Goal: Task Accomplishment & Management: Use online tool/utility

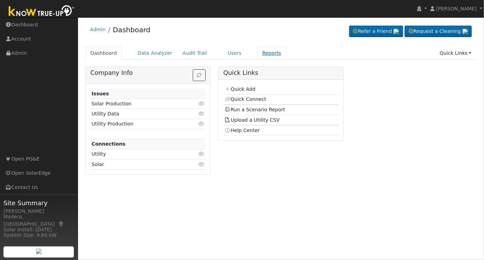
click at [260, 54] on link "Reports" at bounding box center [271, 53] width 29 height 13
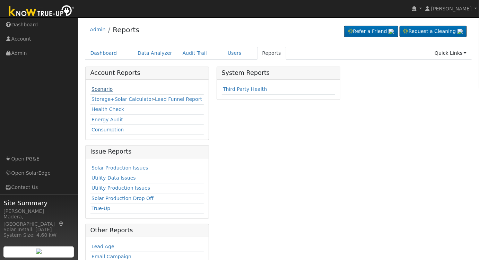
click at [105, 90] on link "Scenario" at bounding box center [102, 89] width 21 height 6
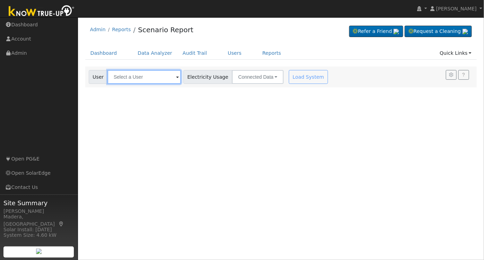
click at [153, 80] on input "text" at bounding box center [145, 77] width 74 height 14
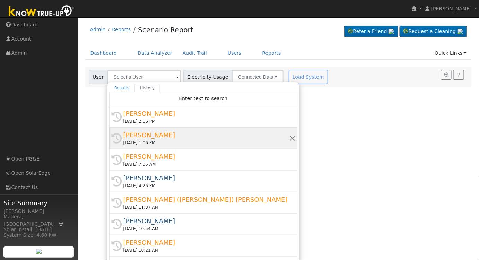
click at [171, 135] on div "[PERSON_NAME]" at bounding box center [207, 134] width 166 height 9
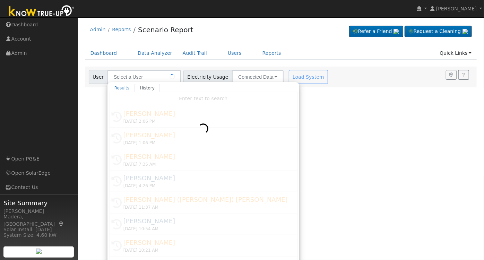
type input "[PERSON_NAME]"
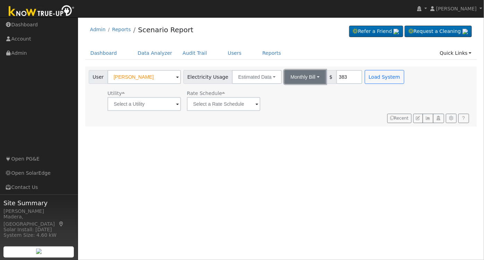
click at [301, 80] on button "Monthly Bill" at bounding box center [305, 77] width 42 height 14
click at [292, 91] on link "Annual Consumption" at bounding box center [296, 92] width 61 height 10
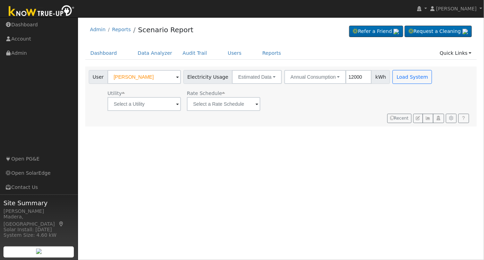
type input "12000"
click at [159, 102] on input "text" at bounding box center [145, 104] width 74 height 14
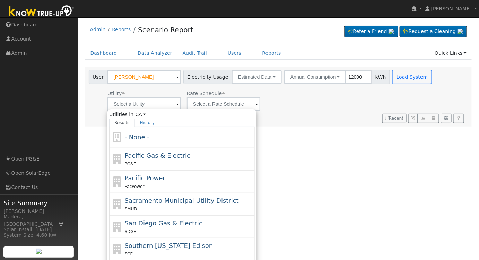
click at [172, 163] on div "PG&E" at bounding box center [189, 163] width 129 height 7
type input "Pacific Gas & Electric"
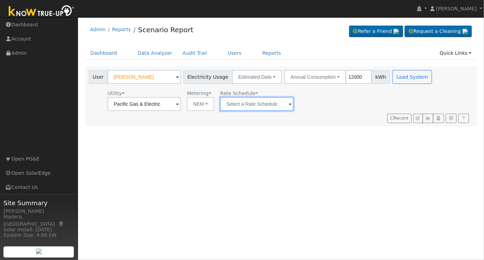
click at [181, 107] on input "text" at bounding box center [145, 104] width 74 height 14
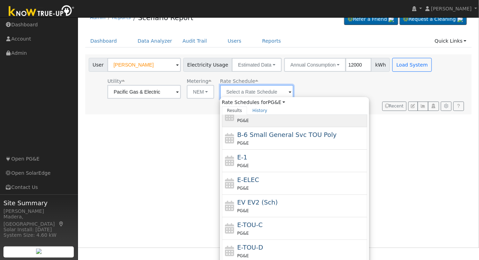
scroll to position [50, 0]
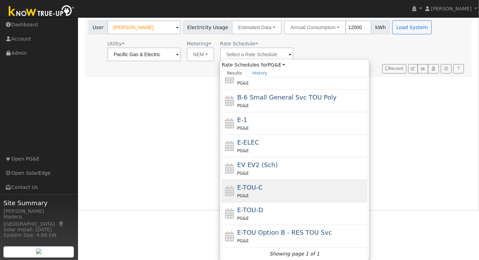
click at [276, 190] on div "E-TOU-C PG&E" at bounding box center [302, 191] width 129 height 17
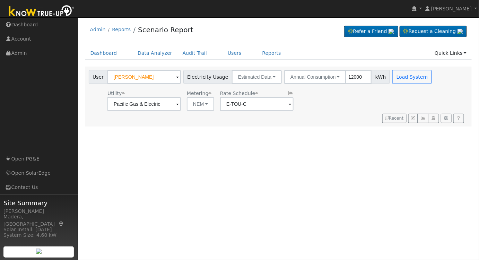
scroll to position [0, 0]
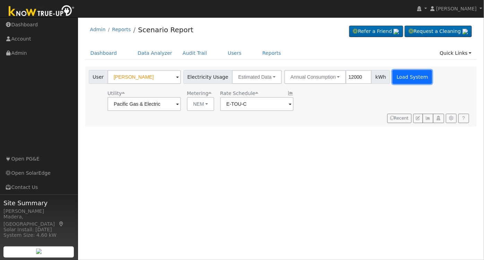
click at [404, 77] on button "Load System" at bounding box center [413, 77] width 40 height 14
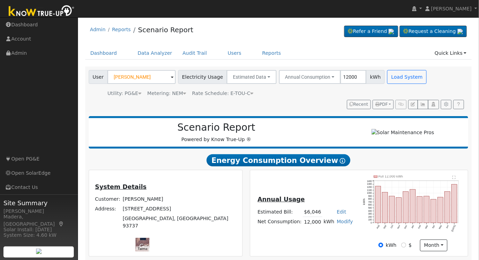
click at [234, 96] on div "Rate Schedule: E-TOU-C" at bounding box center [222, 93] width 61 height 7
click at [235, 94] on span "Rate Schedule: E-TOU-C" at bounding box center [222, 94] width 61 height 6
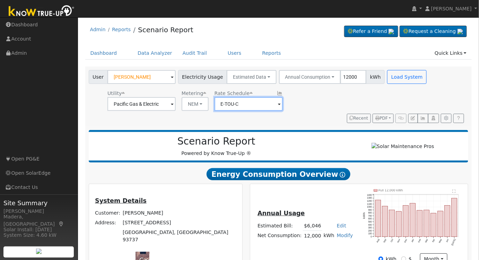
click at [176, 108] on input "E-TOU-C" at bounding box center [142, 104] width 68 height 14
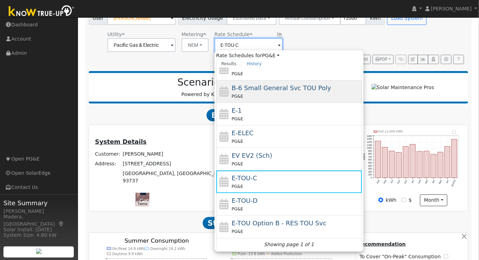
scroll to position [94, 0]
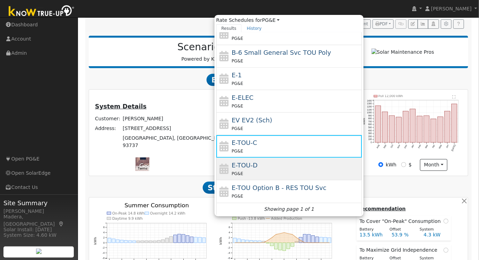
click at [272, 170] on div "PG&E" at bounding box center [296, 173] width 129 height 7
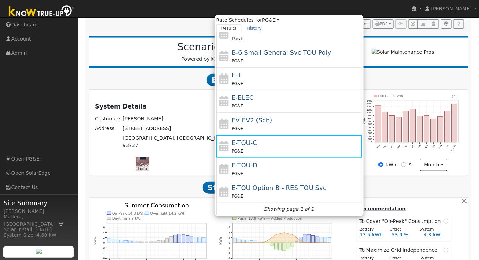
type input "E-TOU-D"
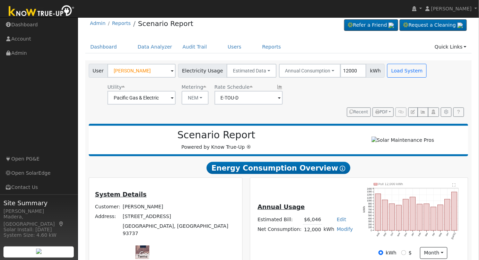
scroll to position [0, 0]
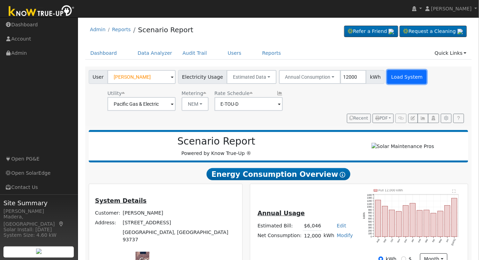
click at [400, 78] on button "Load System" at bounding box center [408, 77] width 40 height 14
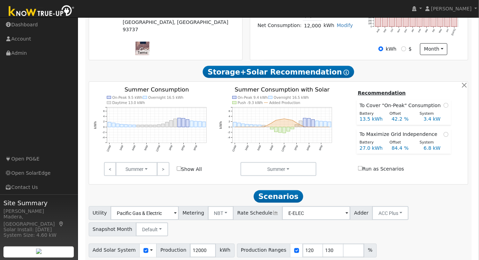
scroll to position [224, 0]
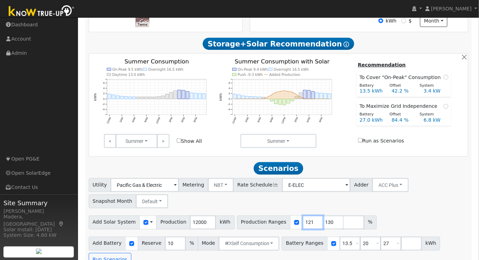
click at [303, 225] on input "121" at bounding box center [313, 223] width 21 height 14
drag, startPoint x: 300, startPoint y: 224, endPoint x: 278, endPoint y: 227, distance: 22.3
click at [278, 227] on div "Production Ranges 121 130 %" at bounding box center [307, 223] width 140 height 14
type input "130"
type input "160"
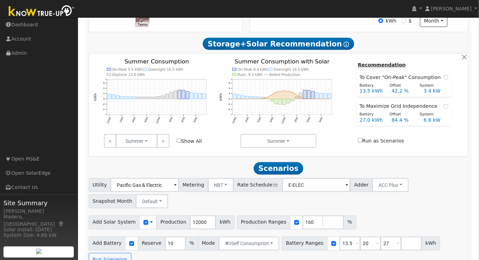
click at [379, 219] on div "Add Solar System Use CSV Data Production 12000 kWh Production Ranges 160 %" at bounding box center [278, 221] width 383 height 16
drag, startPoint x: 342, startPoint y: 247, endPoint x: 271, endPoint y: 245, distance: 71.1
click at [271, 245] on div "Add Battery Reserve 10 % Mode Self Consumption Self Consumption Peak Savings AC…" at bounding box center [278, 251] width 383 height 33
type input "20"
type input "27"
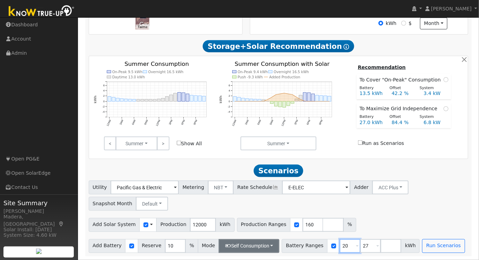
drag, startPoint x: 339, startPoint y: 247, endPoint x: 262, endPoint y: 249, distance: 76.7
click at [264, 249] on div "Add Battery Reserve 10 % Mode Self Consumption Self Consumption Peak Savings AC…" at bounding box center [278, 245] width 383 height 16
type input "27"
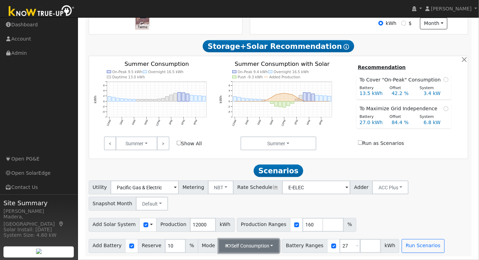
click at [239, 250] on button "Self Consumption" at bounding box center [249, 246] width 61 height 14
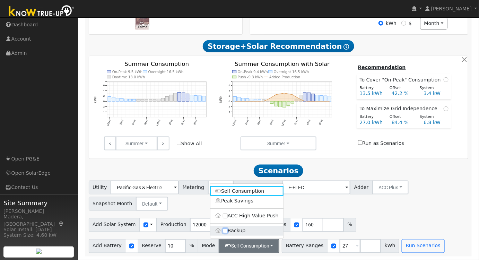
click at [225, 231] on input "Backup" at bounding box center [225, 231] width 5 height 5
checkbox input "true"
type input "20"
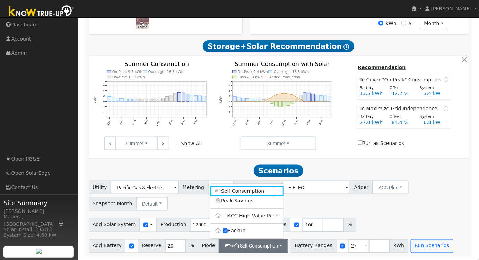
click at [392, 219] on div "Add Solar System Use CSV Data Production 12000 kWh Production Ranges 160 %" at bounding box center [278, 224] width 383 height 16
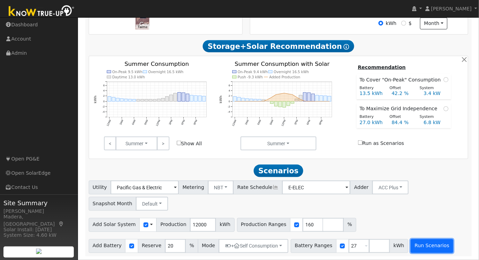
click at [411, 245] on button "Run Scenarios" at bounding box center [432, 246] width 43 height 14
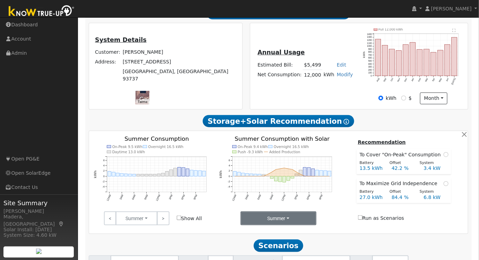
scroll to position [0, 0]
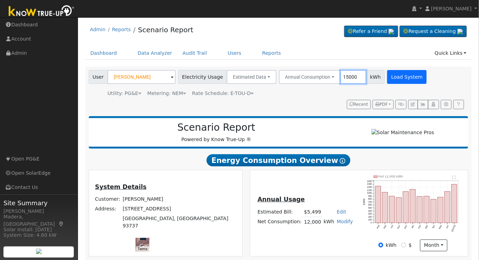
type input "15000"
click at [393, 77] on button "Load System" at bounding box center [408, 77] width 40 height 14
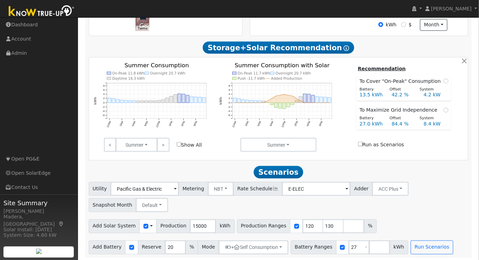
scroll to position [224, 0]
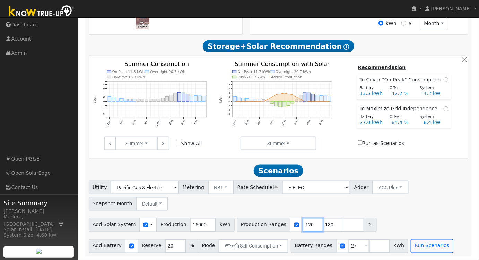
drag, startPoint x: 300, startPoint y: 224, endPoint x: 251, endPoint y: 225, distance: 48.6
click at [251, 225] on div "Production Ranges 120 130 %" at bounding box center [307, 225] width 140 height 14
type input "130"
click at [305, 226] on input "129" at bounding box center [313, 225] width 21 height 14
type input "128"
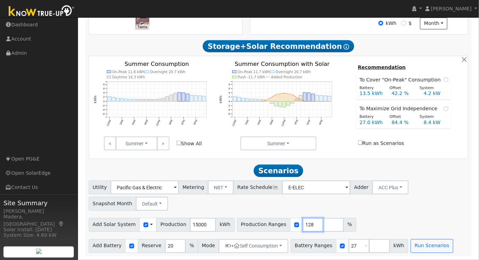
click at [305, 226] on input "128" at bounding box center [313, 225] width 21 height 14
click at [411, 249] on button "Run Scenarios" at bounding box center [432, 246] width 43 height 14
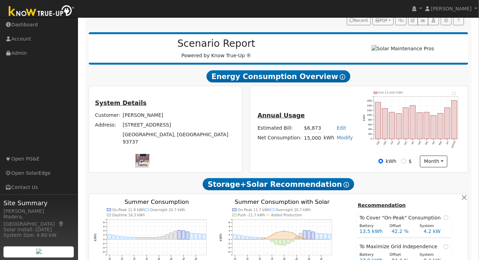
scroll to position [0, 0]
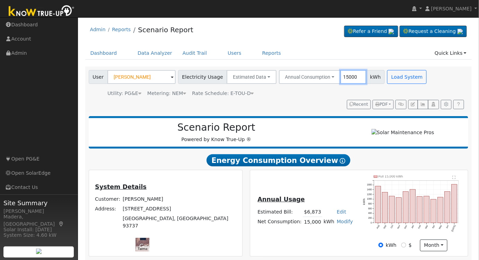
click at [341, 76] on input "15000" at bounding box center [354, 77] width 26 height 14
click at [408, 78] on button "Load System" at bounding box center [408, 77] width 40 height 14
click at [341, 77] on input "11000" at bounding box center [354, 77] width 26 height 14
type input "12000"
click at [398, 75] on button "Load System" at bounding box center [408, 77] width 40 height 14
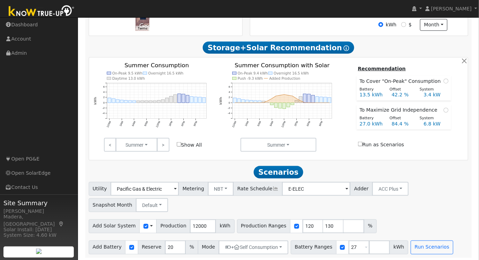
scroll to position [224, 0]
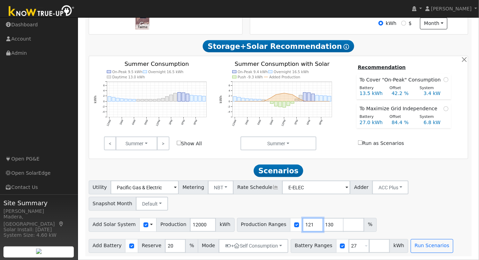
click at [303, 224] on input "121" at bounding box center [313, 225] width 21 height 14
click at [303, 225] on input "120" at bounding box center [313, 225] width 21 height 14
drag, startPoint x: 299, startPoint y: 225, endPoint x: 265, endPoint y: 226, distance: 34.4
click at [265, 226] on div "Production Ranges 120 130 %" at bounding box center [307, 225] width 140 height 14
type input "130"
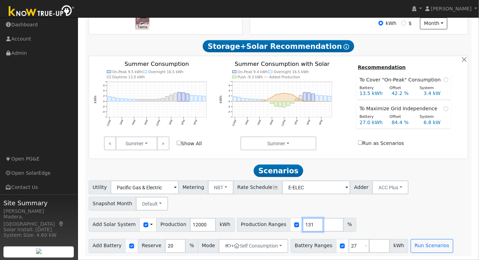
type input "131"
click at [389, 214] on div "Utility Pacific Gas & Electric Metering NBT NEM NBT Rate Schedule E-ELEC Adder …" at bounding box center [279, 217] width 388 height 73
drag, startPoint x: 344, startPoint y: 245, endPoint x: 326, endPoint y: 248, distance: 18.3
click at [326, 248] on div "Battery Ranges 27 Overrides Reserve % Mode None None Self Consumption Peak Savi…" at bounding box center [350, 246] width 118 height 14
type input "20"
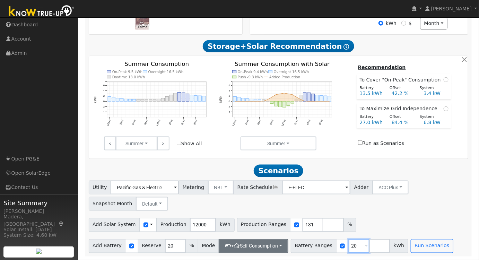
type input "20"
click at [267, 242] on button "+ Self Consumption" at bounding box center [254, 246] width 70 height 14
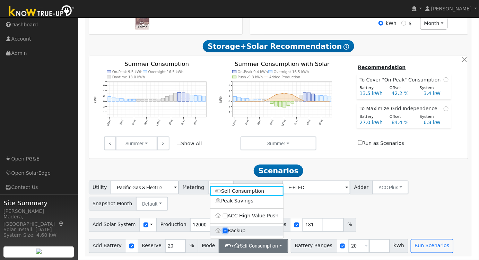
click at [225, 230] on input "Backup" at bounding box center [225, 231] width 5 height 5
checkbox input "false"
type input "10"
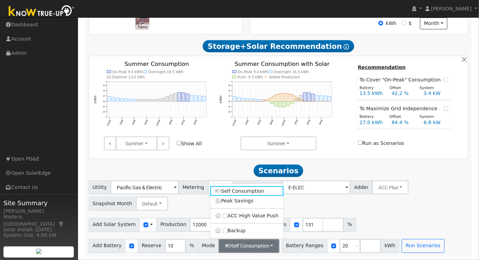
click at [410, 218] on div "Add Solar System Use CSV Data Production 12000 kWh Production Ranges 131 %" at bounding box center [278, 224] width 383 height 16
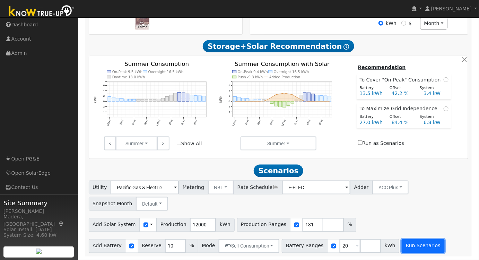
click at [405, 245] on button "Run Scenarios" at bounding box center [423, 246] width 43 height 14
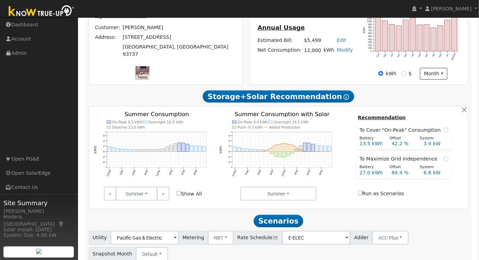
scroll to position [0, 0]
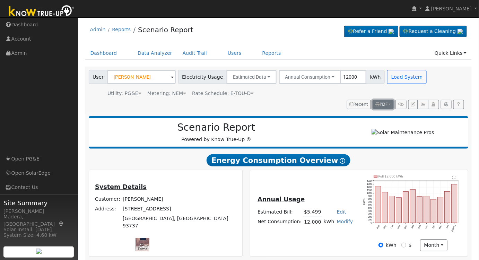
click at [384, 103] on span "PDF" at bounding box center [382, 104] width 12 height 5
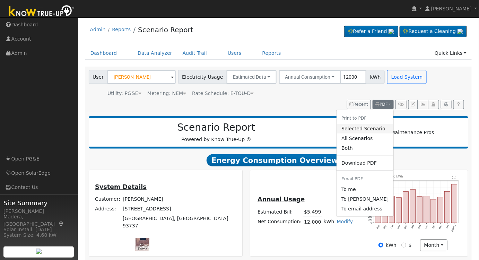
click at [364, 128] on link "Selected Scenario" at bounding box center [365, 129] width 57 height 10
